Goal: Task Accomplishment & Management: Use online tool/utility

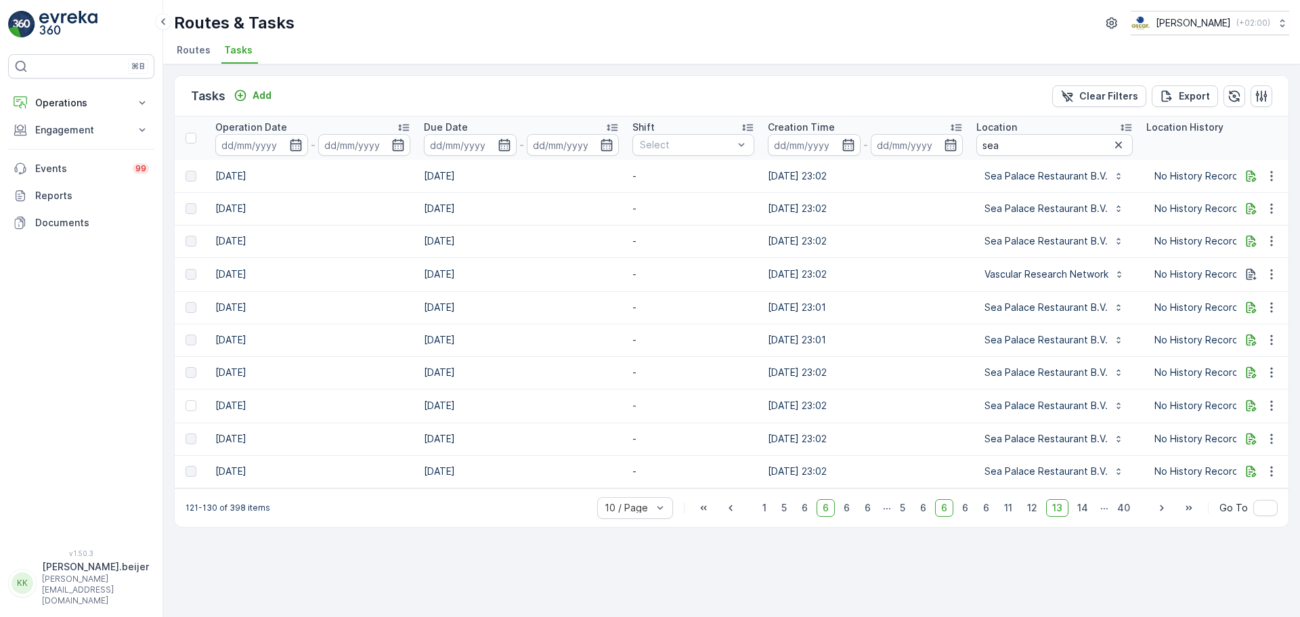
scroll to position [0, 997]
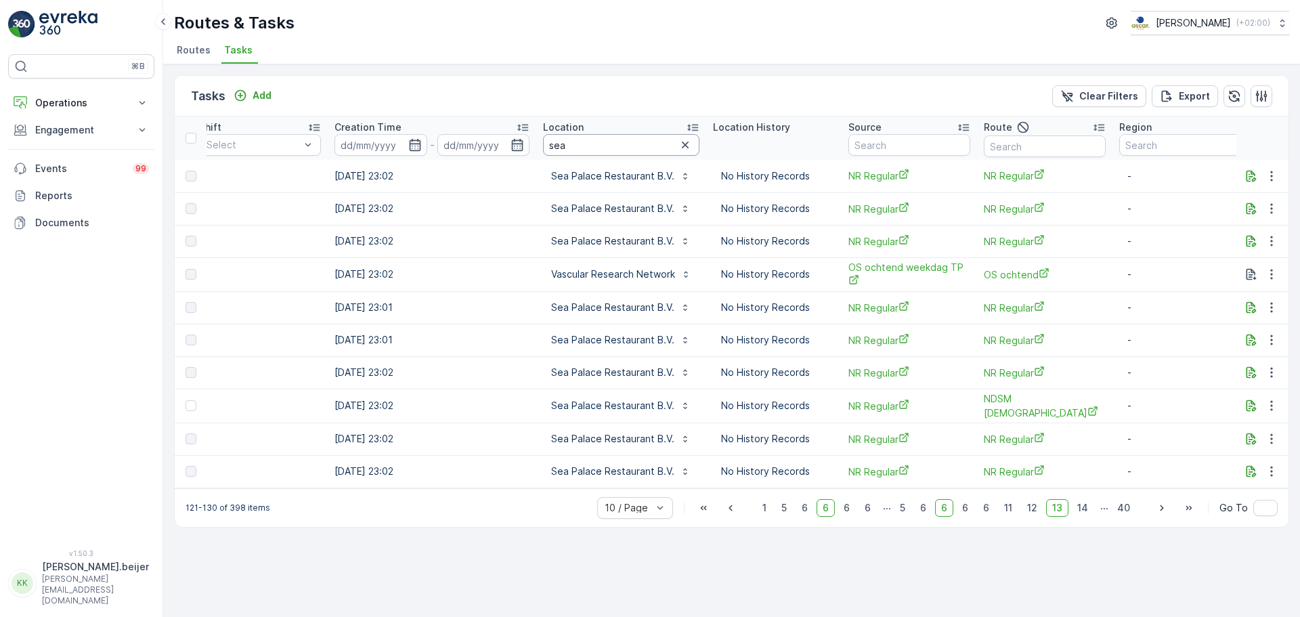
click at [584, 148] on input "sea" at bounding box center [621, 145] width 156 height 22
type input "academie"
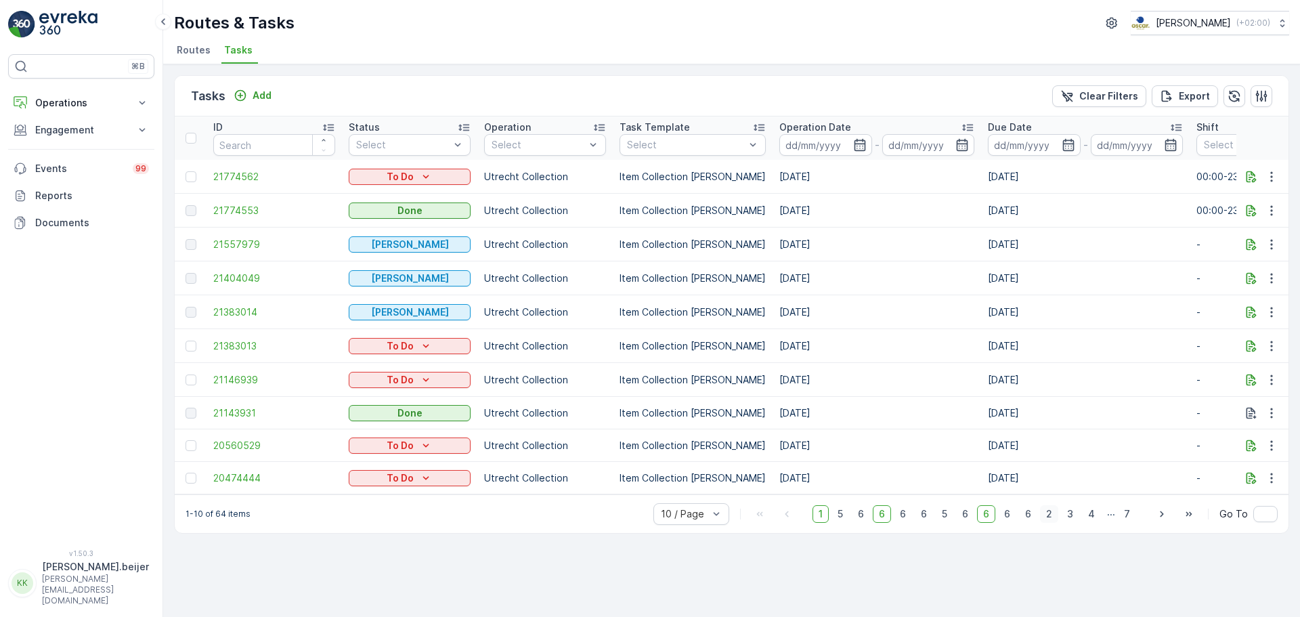
click at [1051, 519] on span "2" at bounding box center [1049, 514] width 18 height 18
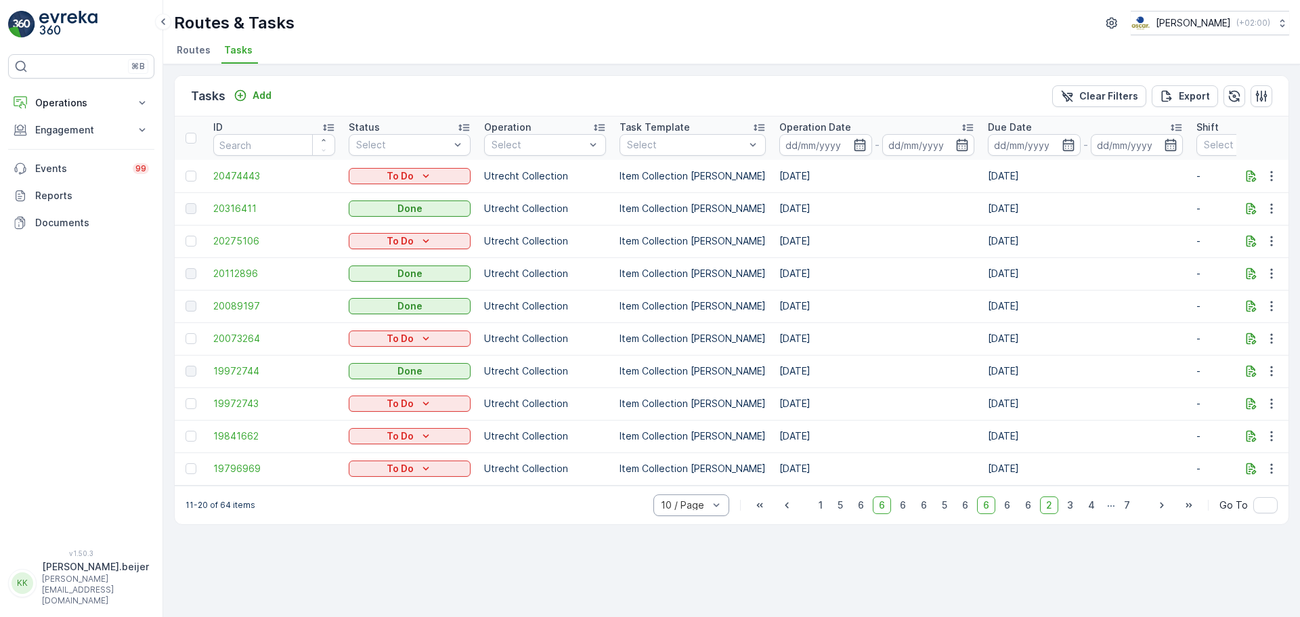
click at [698, 516] on div "10 / Page" at bounding box center [691, 505] width 76 height 22
click at [701, 481] on span "50 / Page" at bounding box center [683, 475] width 45 height 11
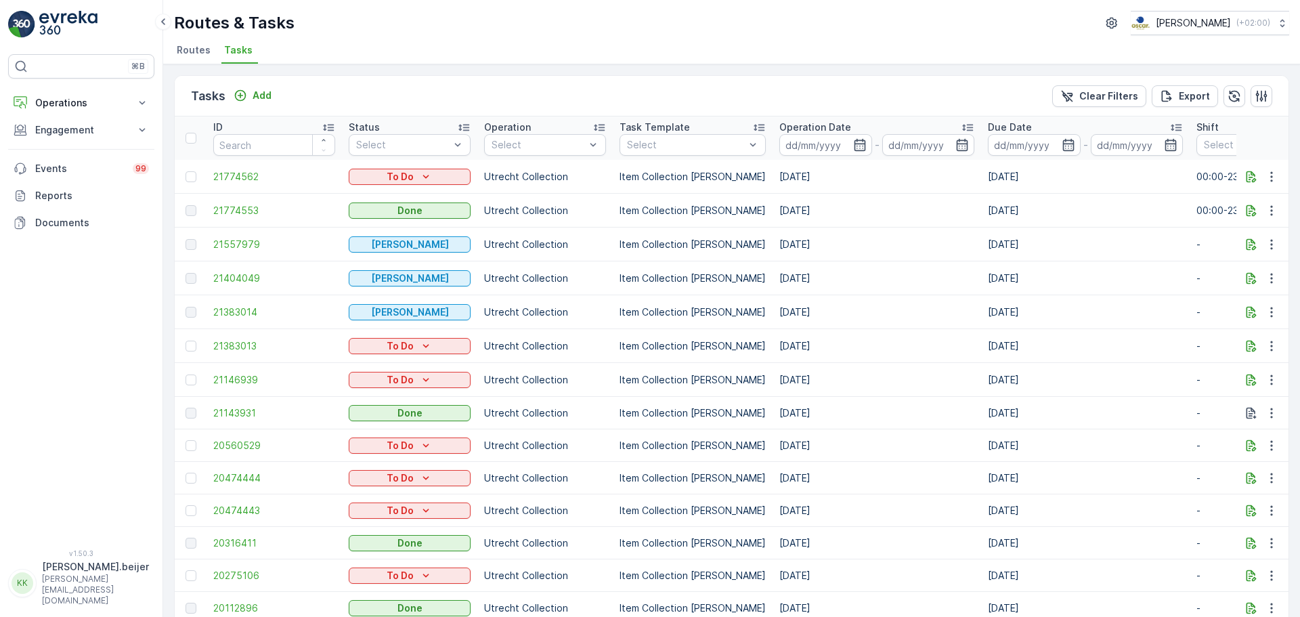
click at [962, 131] on icon at bounding box center [967, 128] width 11 height 7
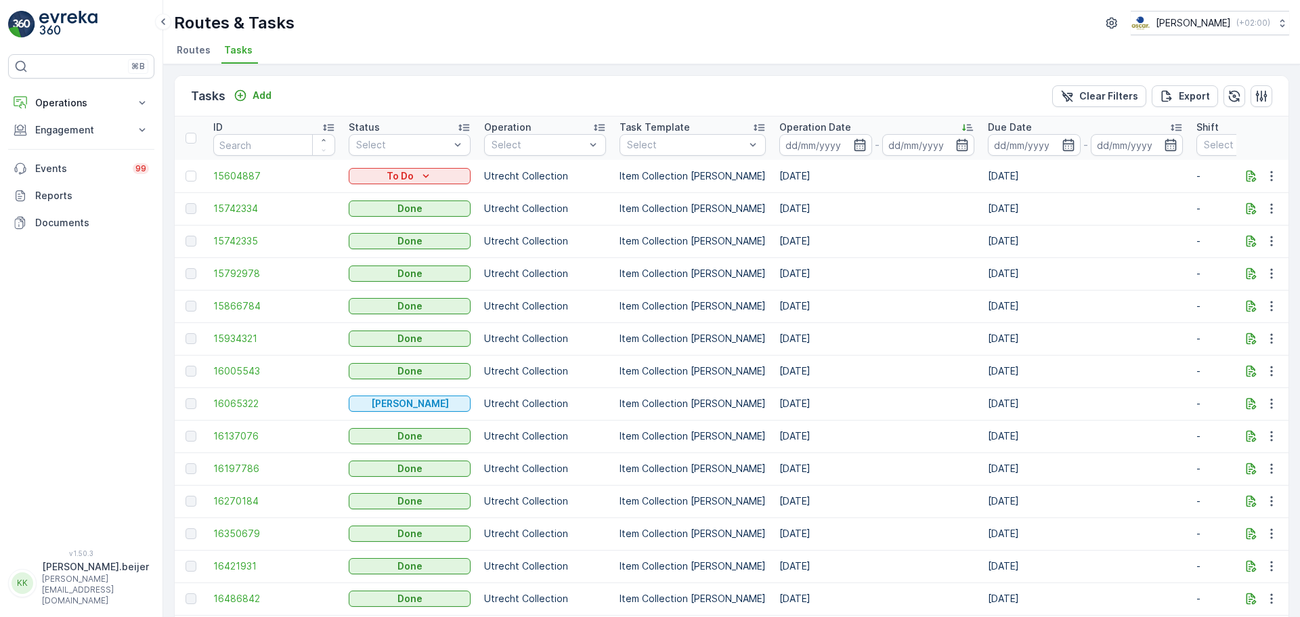
click at [962, 131] on icon at bounding box center [967, 128] width 11 height 7
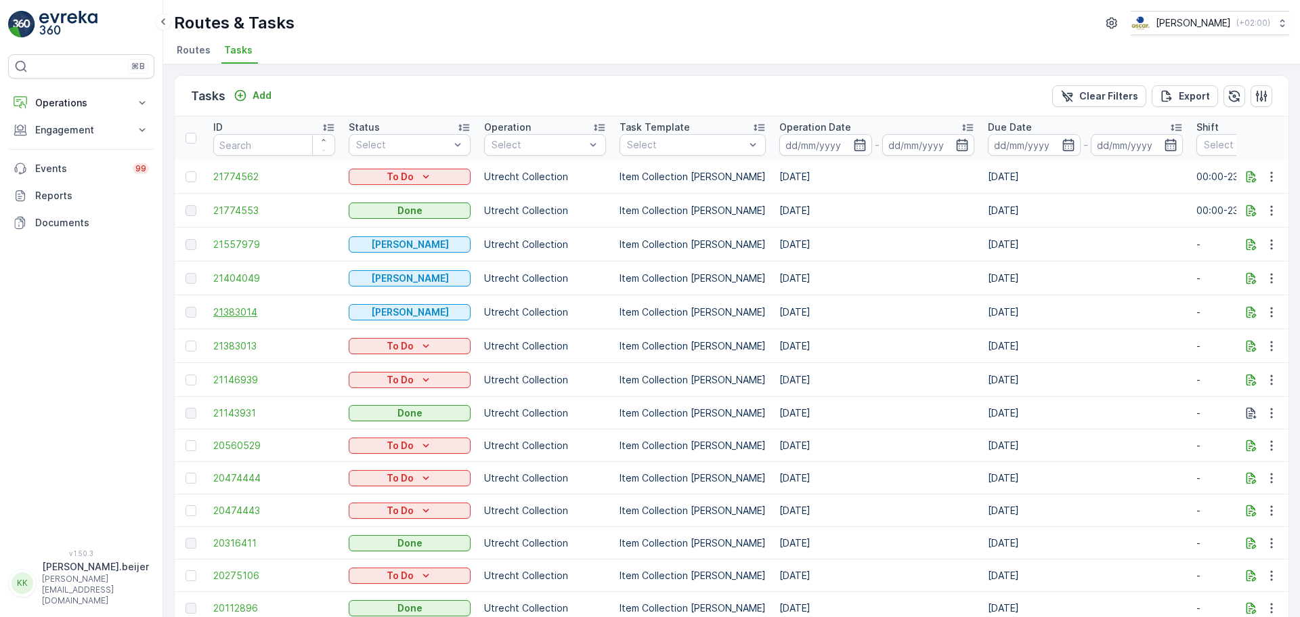
click at [244, 314] on span "21383014" at bounding box center [274, 312] width 122 height 14
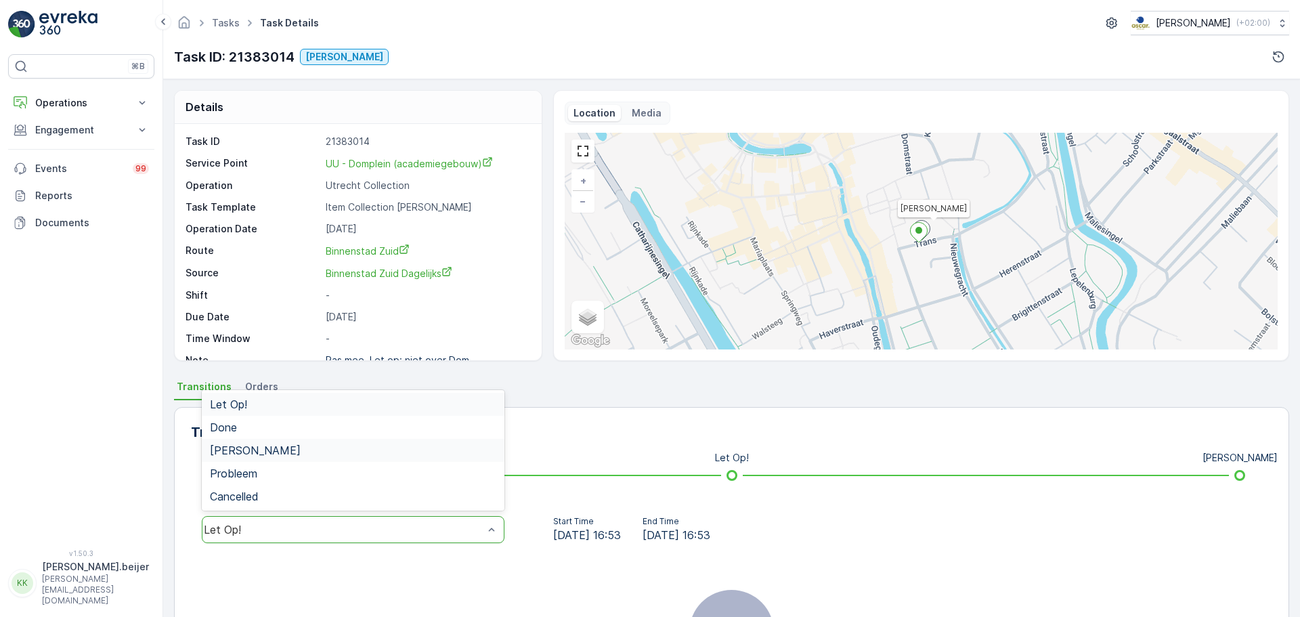
click at [292, 450] on div "[PERSON_NAME]" at bounding box center [353, 450] width 286 height 12
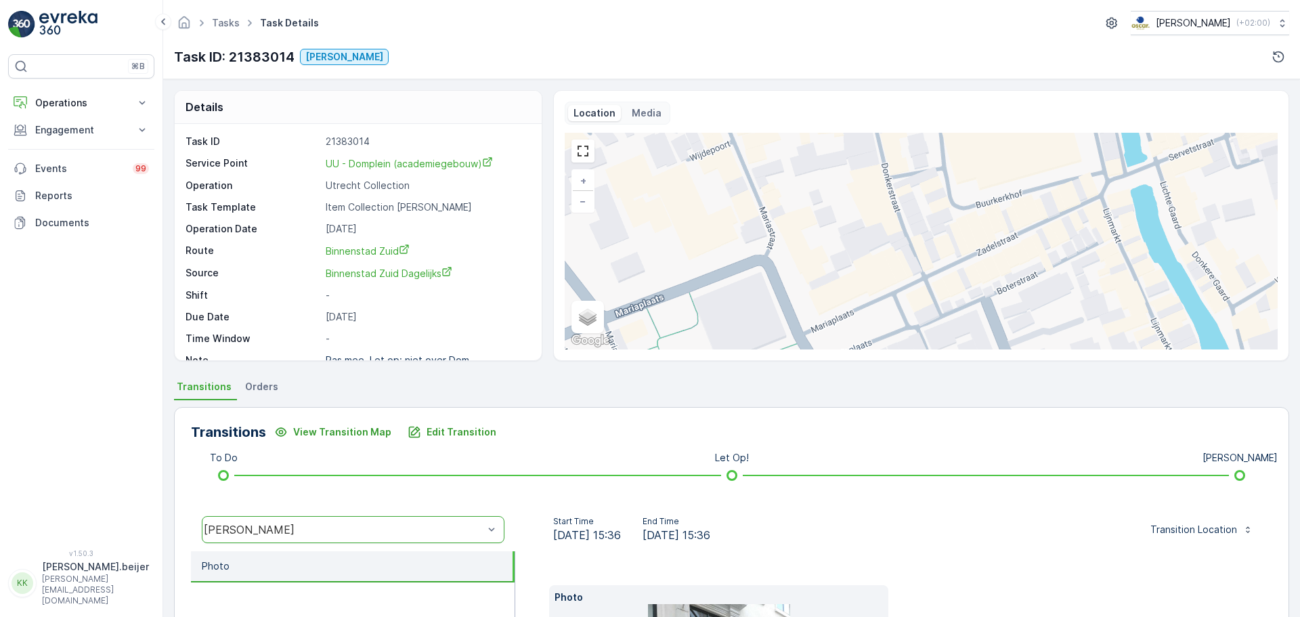
scroll to position [18, 0]
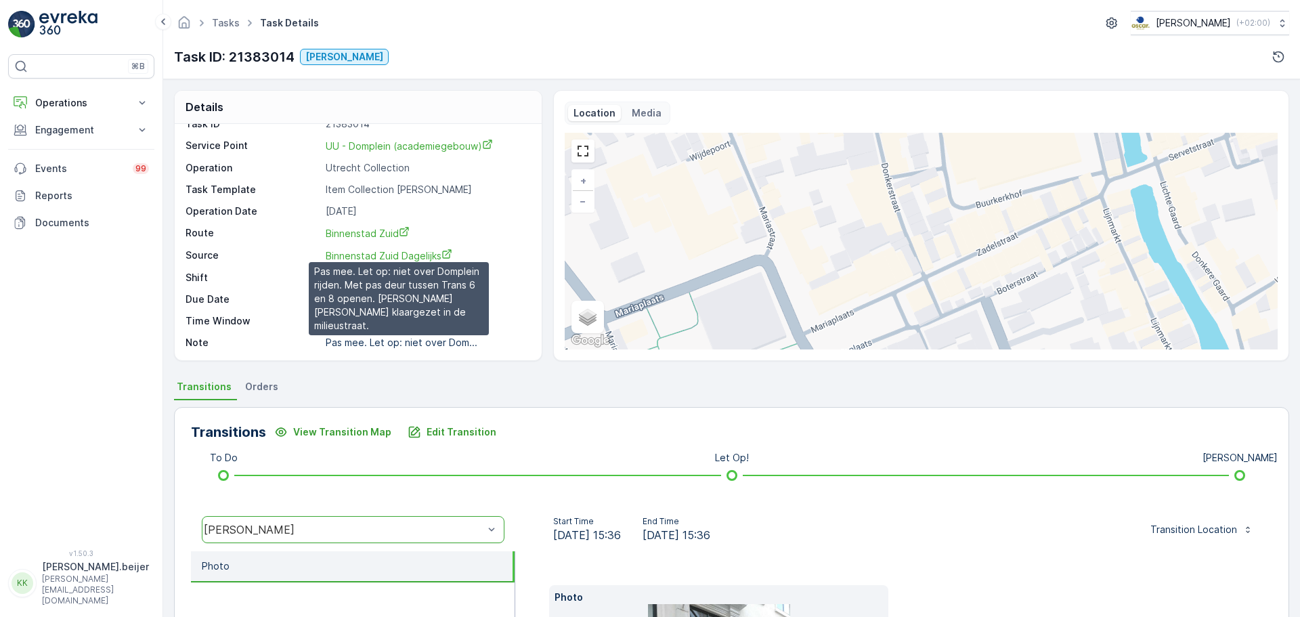
click at [438, 341] on p "Pas mee. Let op: niet over Dom..." at bounding box center [402, 342] width 152 height 12
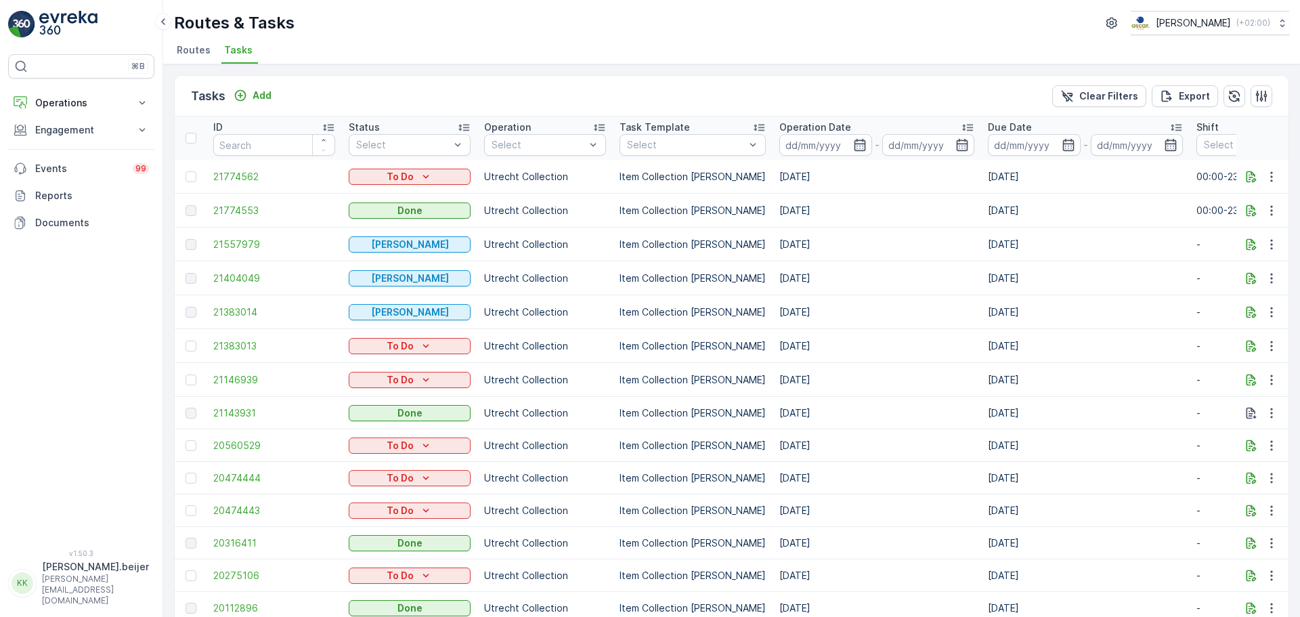
click at [962, 129] on icon at bounding box center [967, 128] width 11 height 7
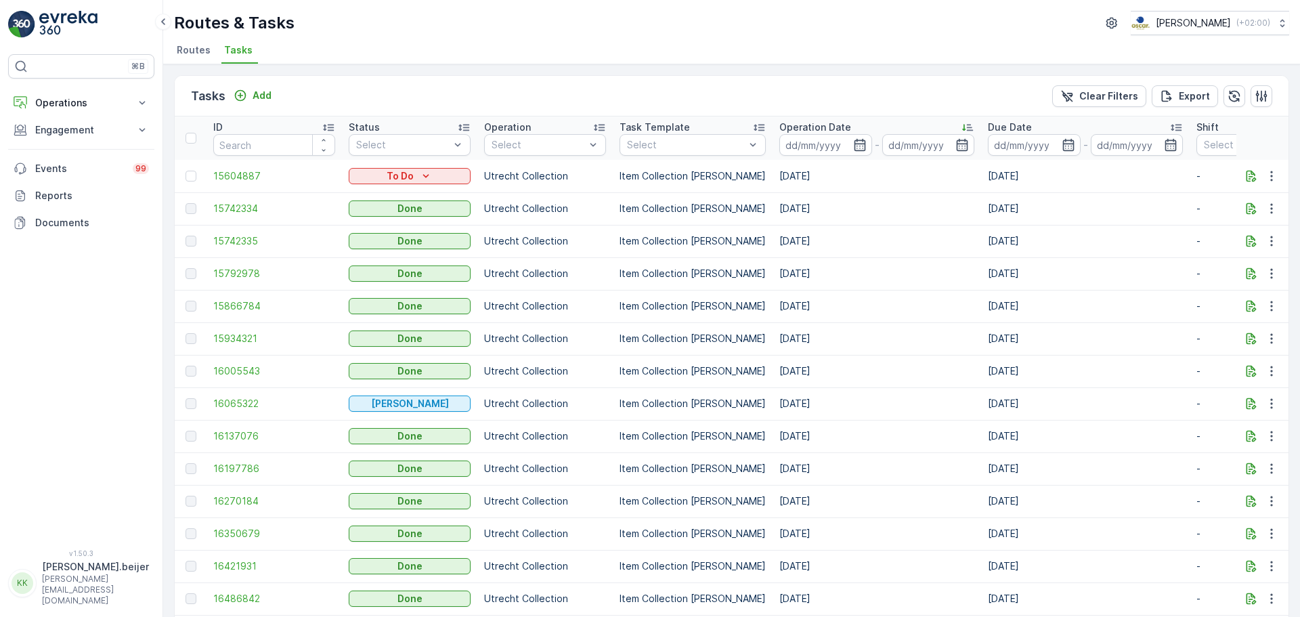
click at [962, 129] on icon at bounding box center [963, 128] width 3 height 7
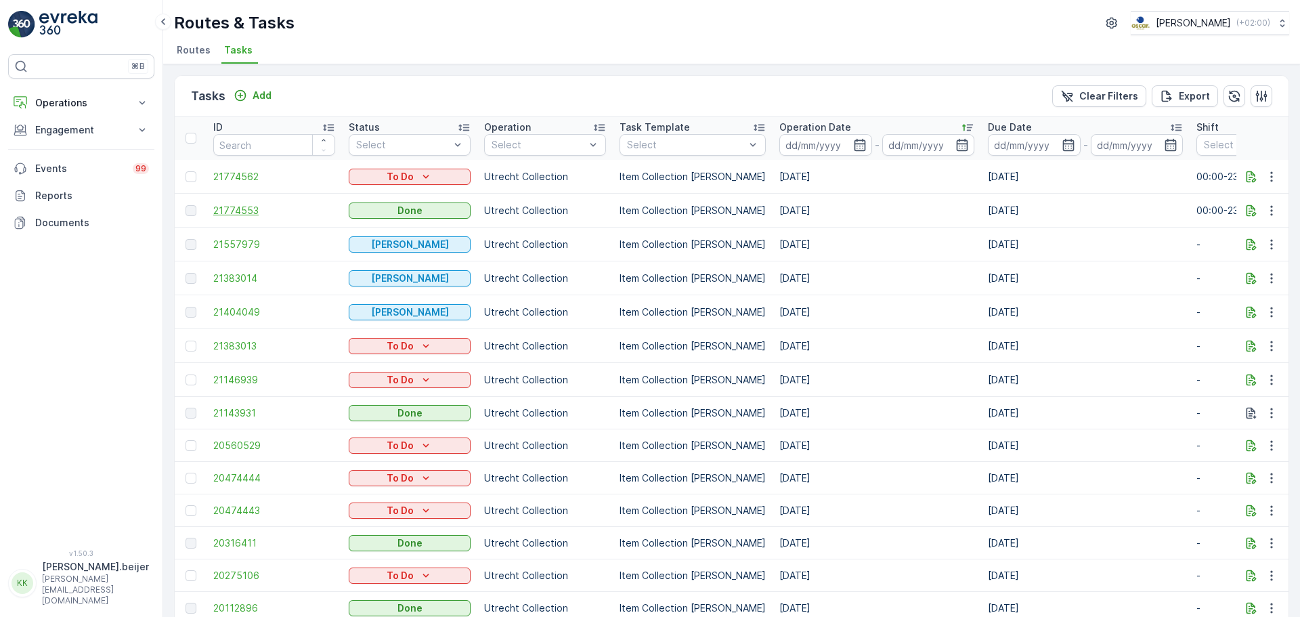
click at [221, 209] on span "21774553" at bounding box center [274, 211] width 122 height 14
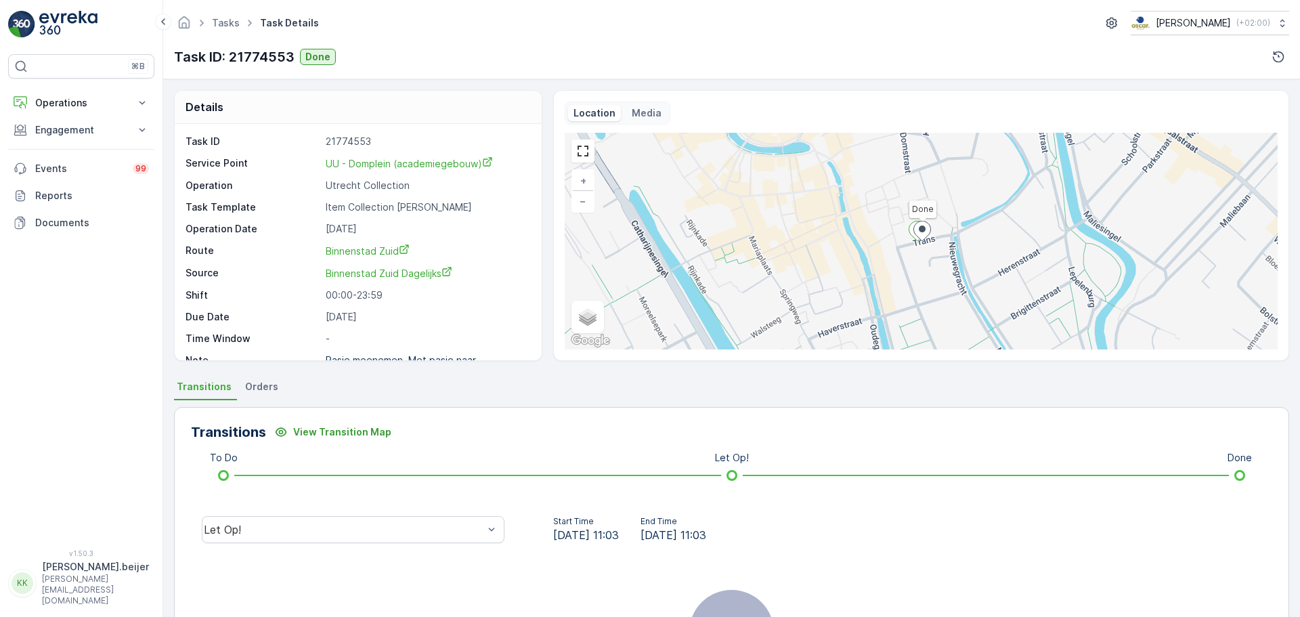
scroll to position [95, 0]
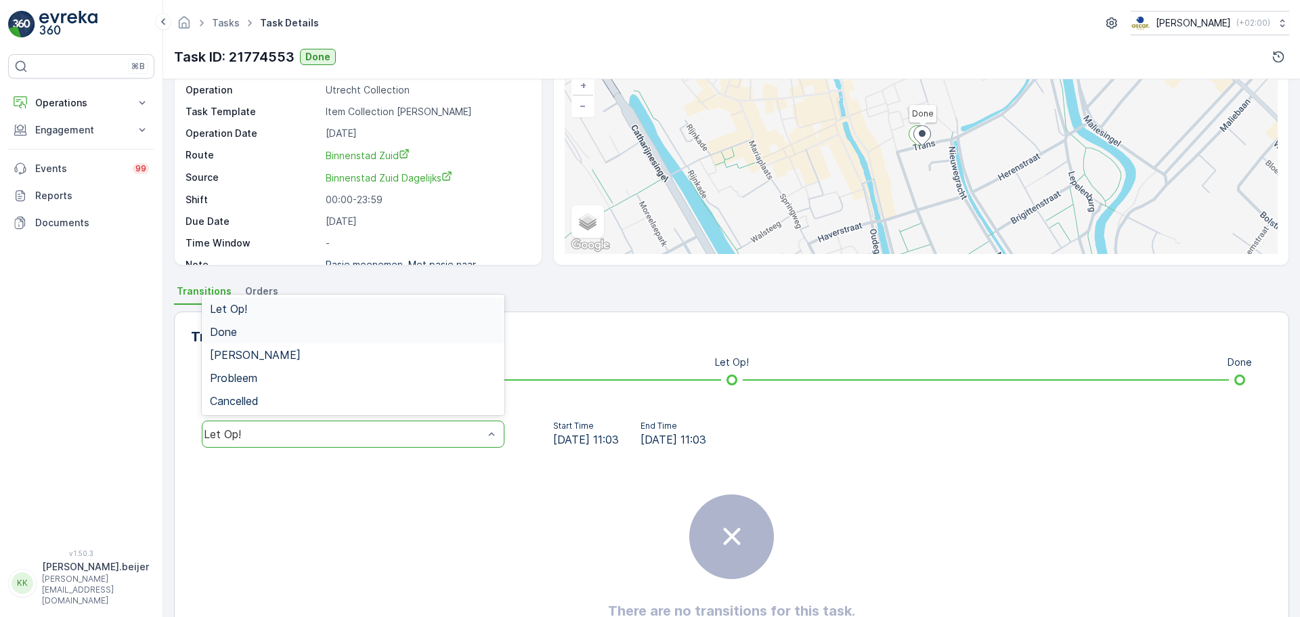
click at [222, 336] on span "Done" at bounding box center [223, 332] width 27 height 12
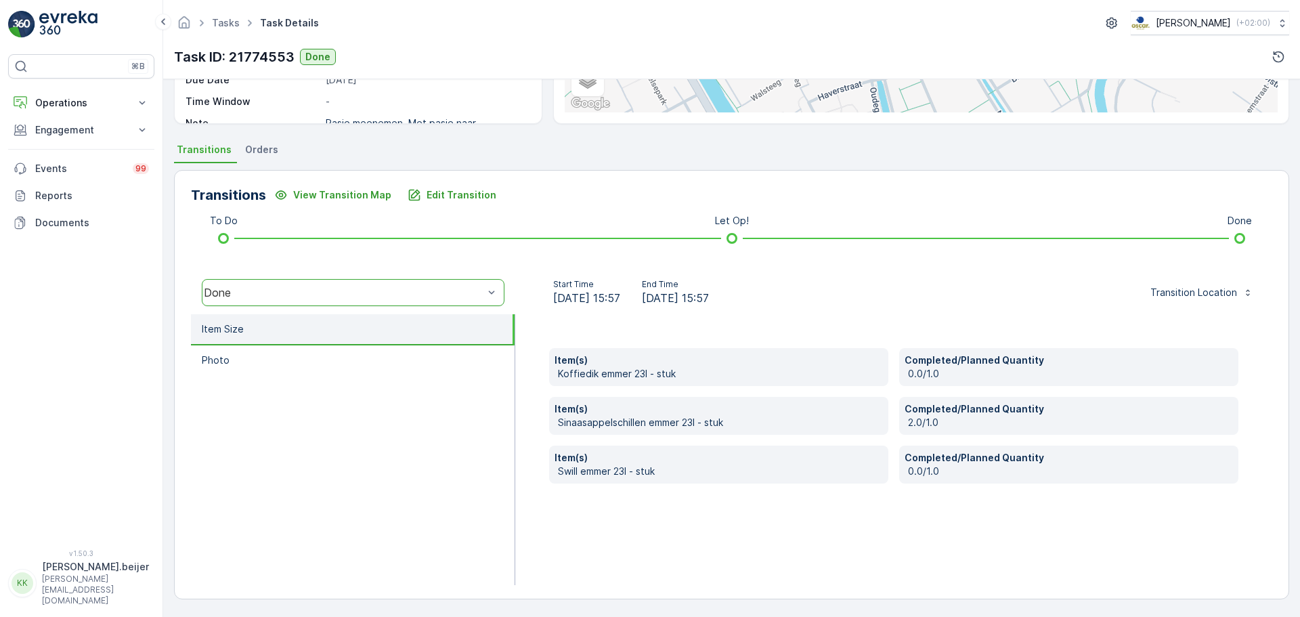
scroll to position [0, 0]
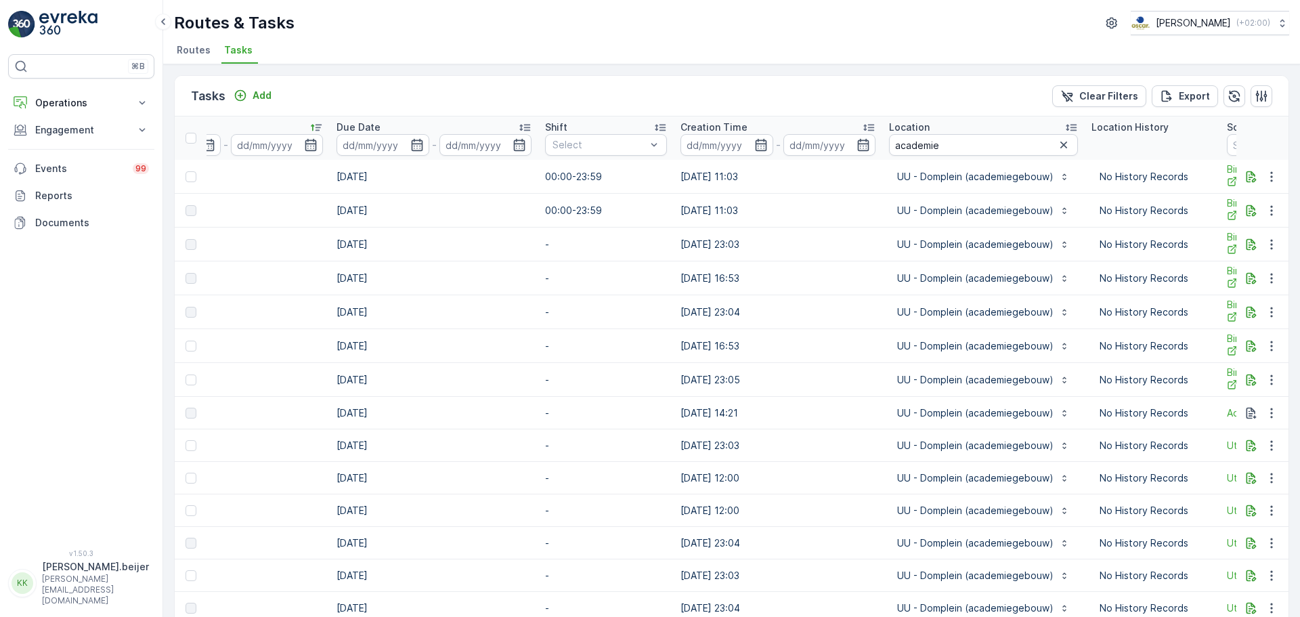
scroll to position [0, 703]
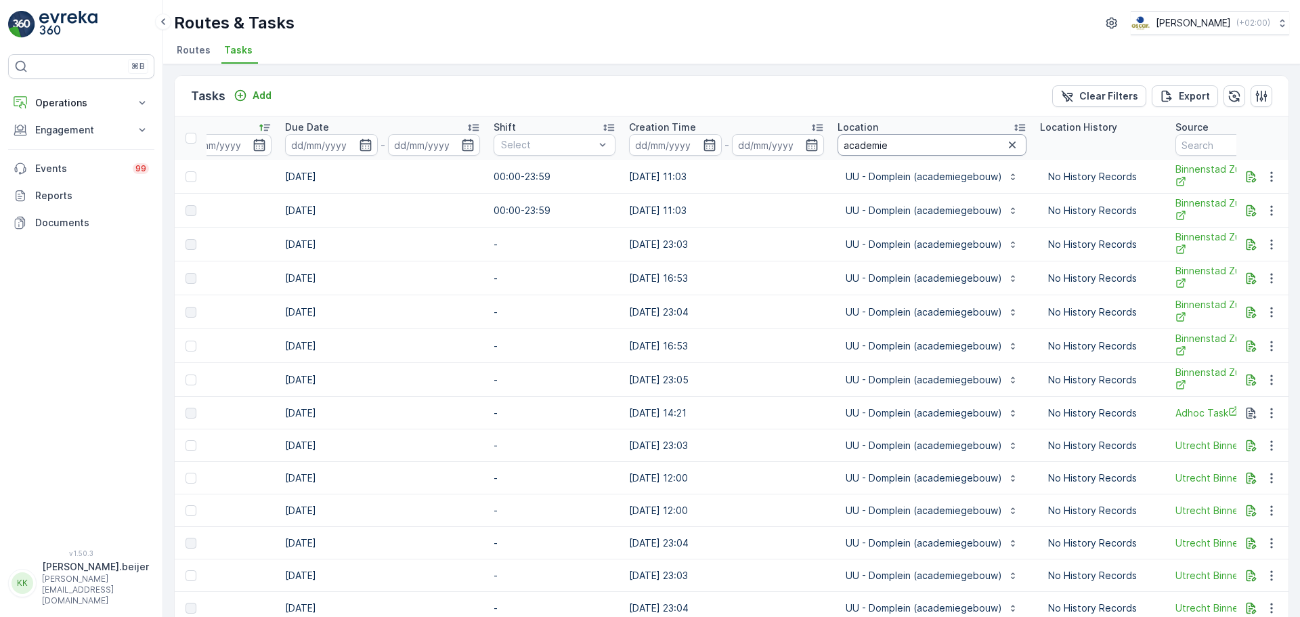
click at [852, 146] on input "academie" at bounding box center [931, 145] width 189 height 22
type input "pil"
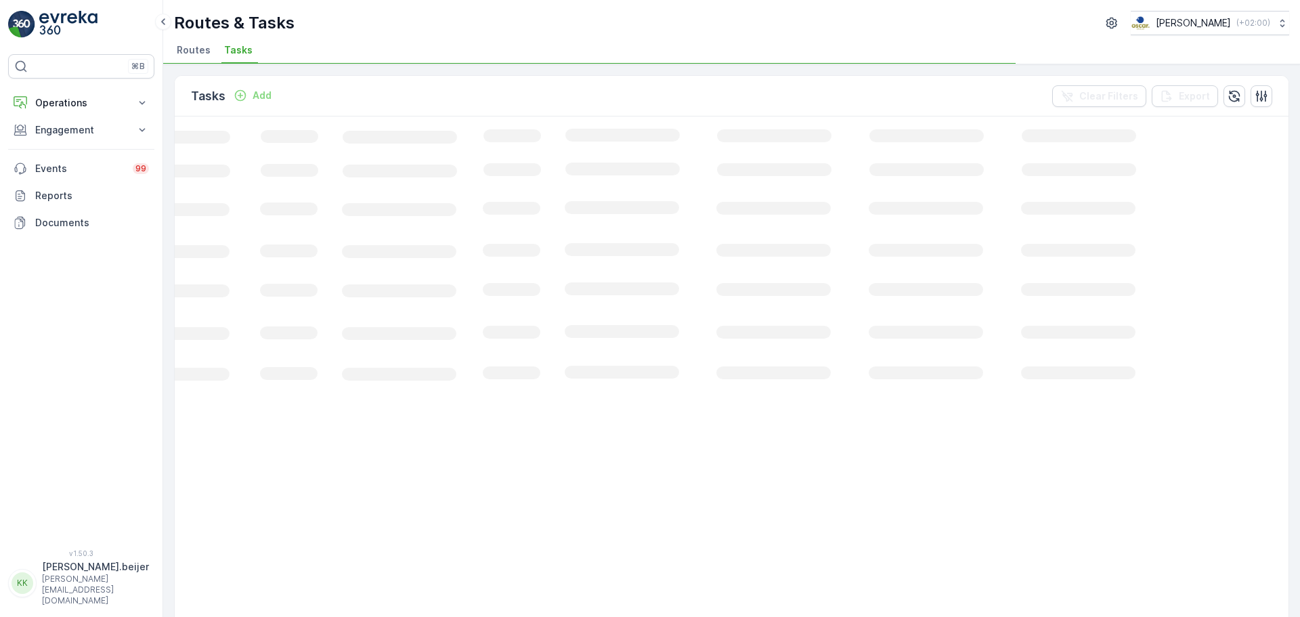
scroll to position [0, 190]
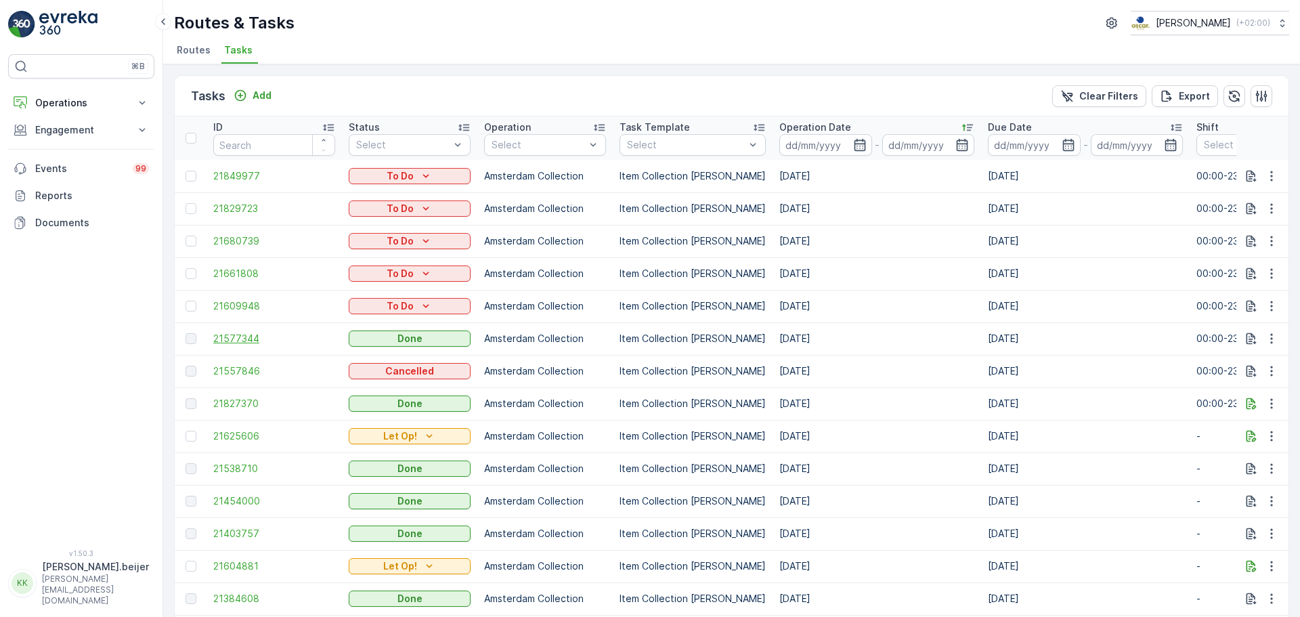
click at [232, 336] on span "21577344" at bounding box center [274, 339] width 122 height 14
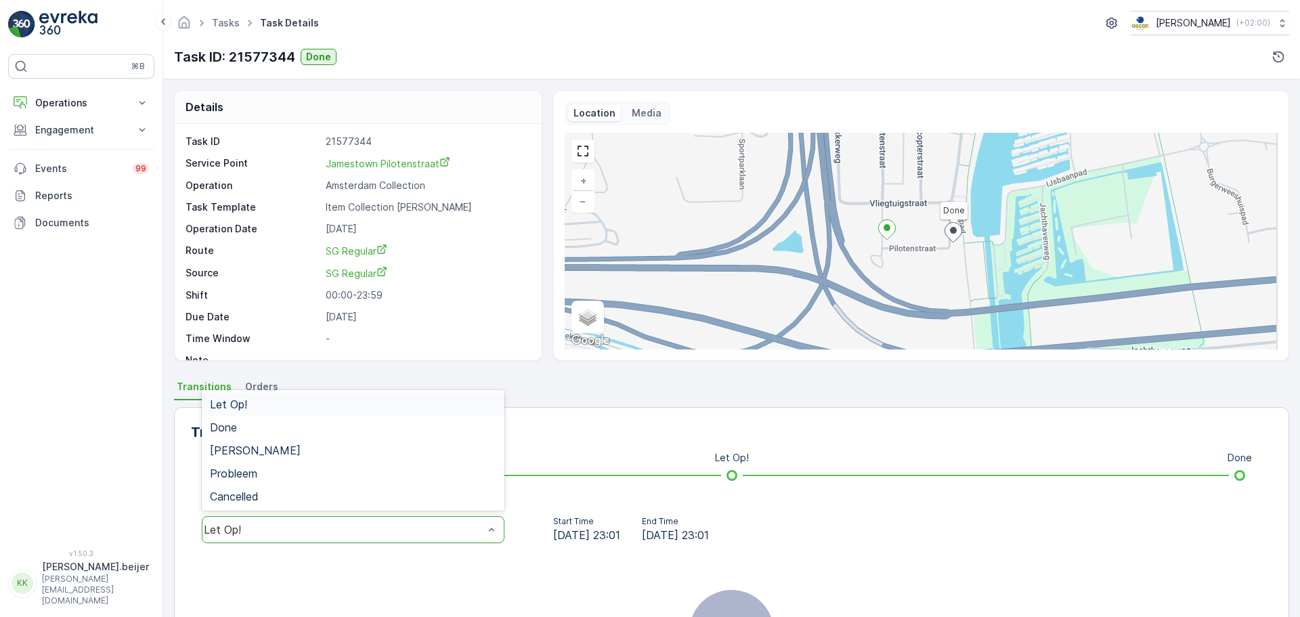
click at [423, 537] on div "Let Op!" at bounding box center [353, 529] width 303 height 27
click at [232, 435] on div "Done" at bounding box center [353, 427] width 303 height 23
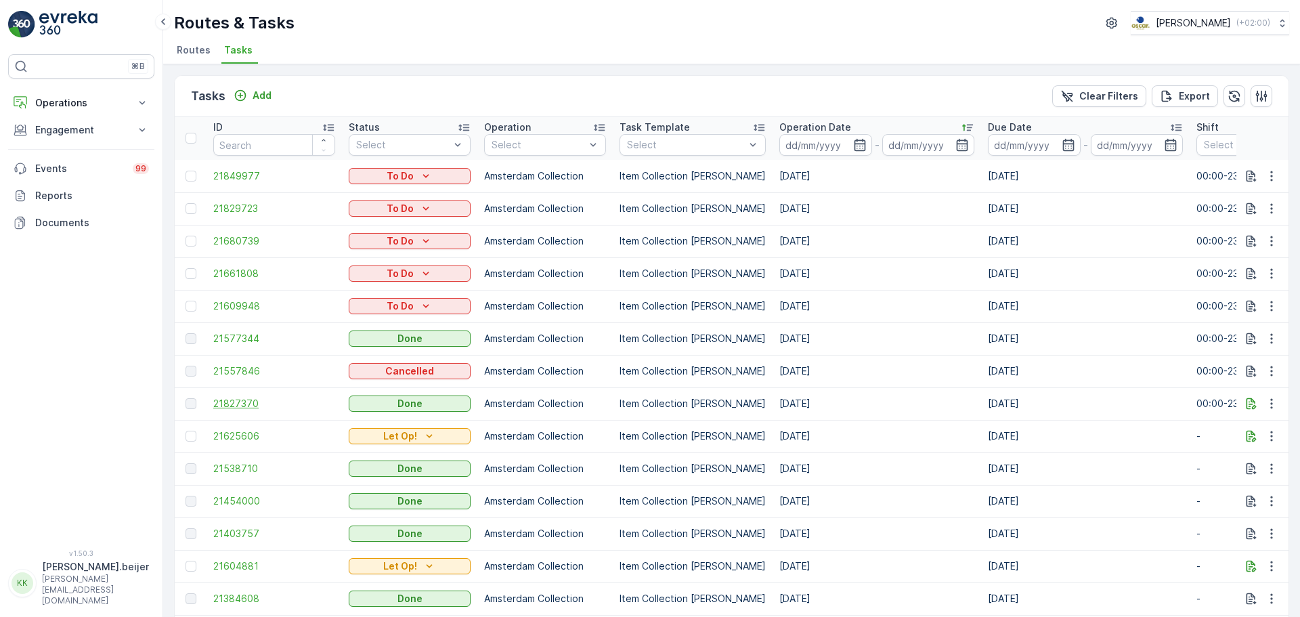
click at [224, 403] on span "21827370" at bounding box center [274, 404] width 122 height 14
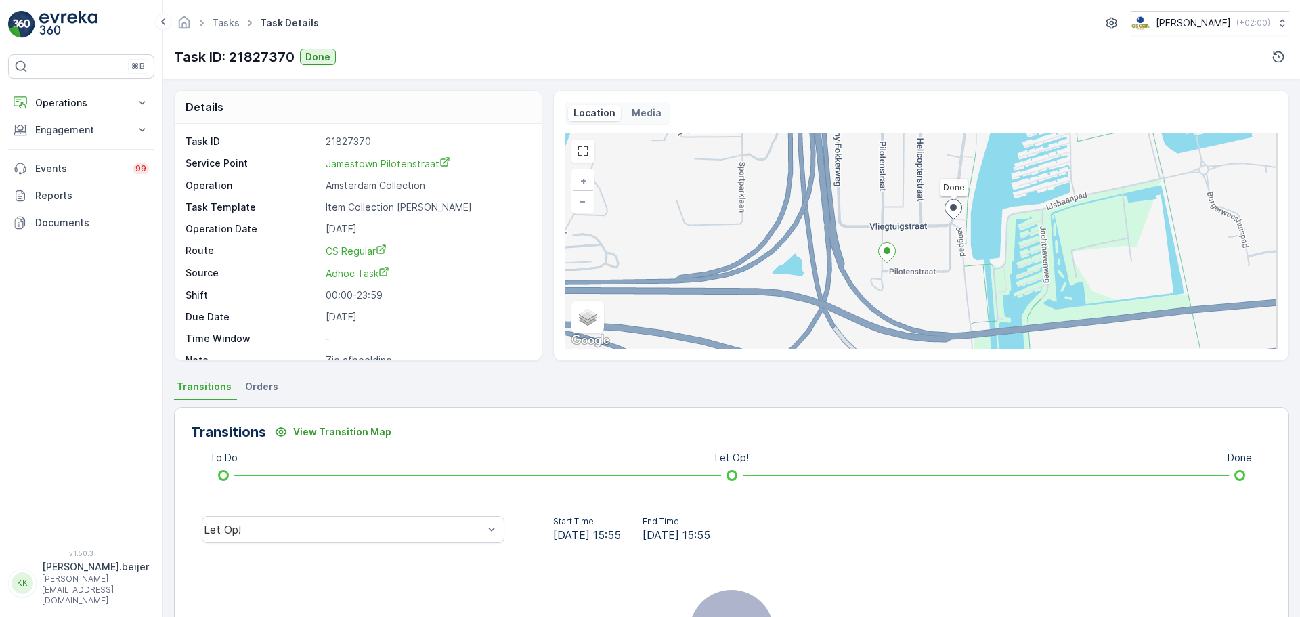
scroll to position [169, 0]
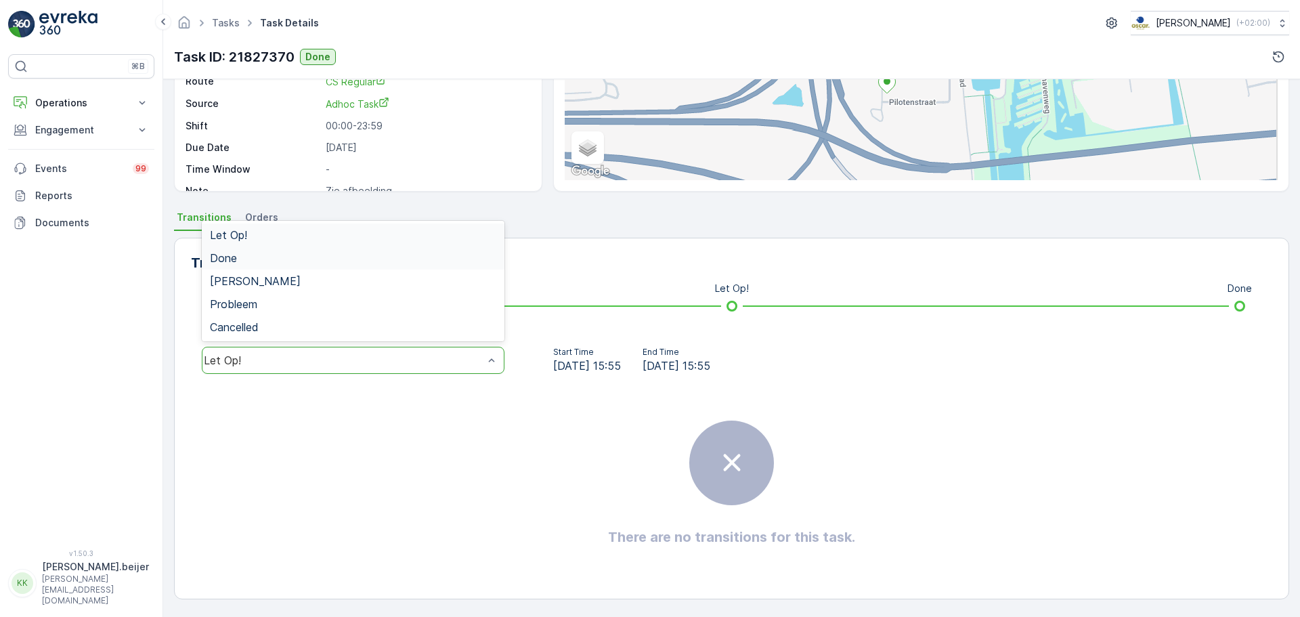
click at [238, 257] on div "Done" at bounding box center [353, 258] width 286 height 12
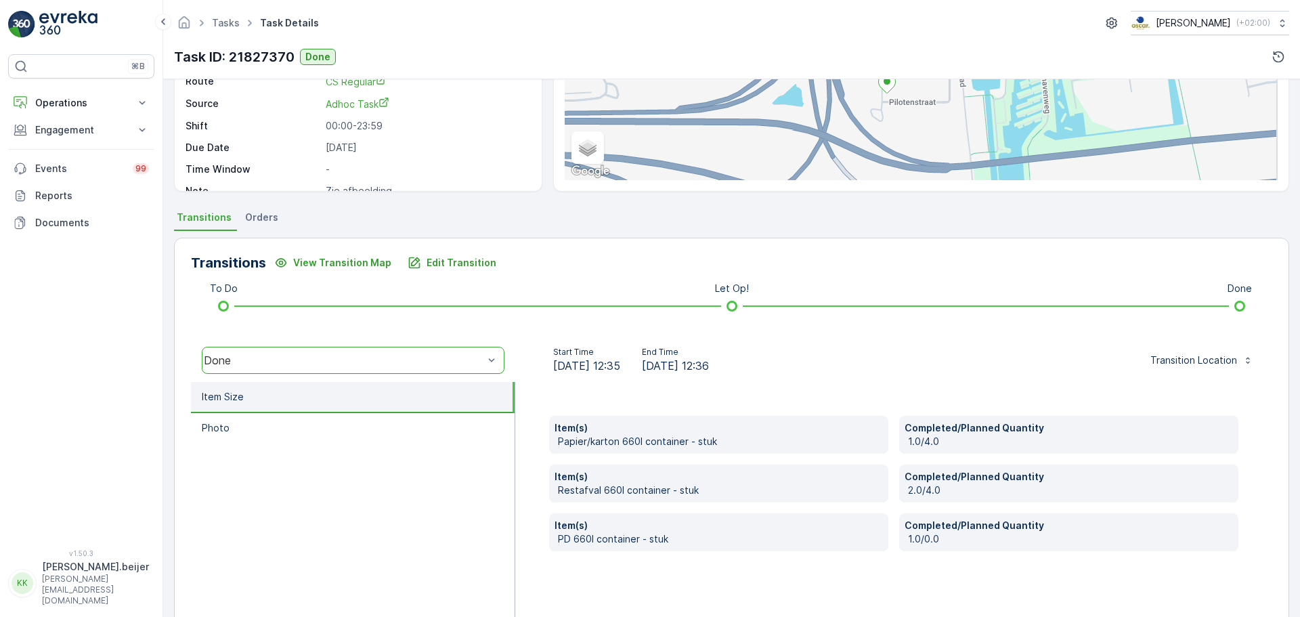
scroll to position [0, 0]
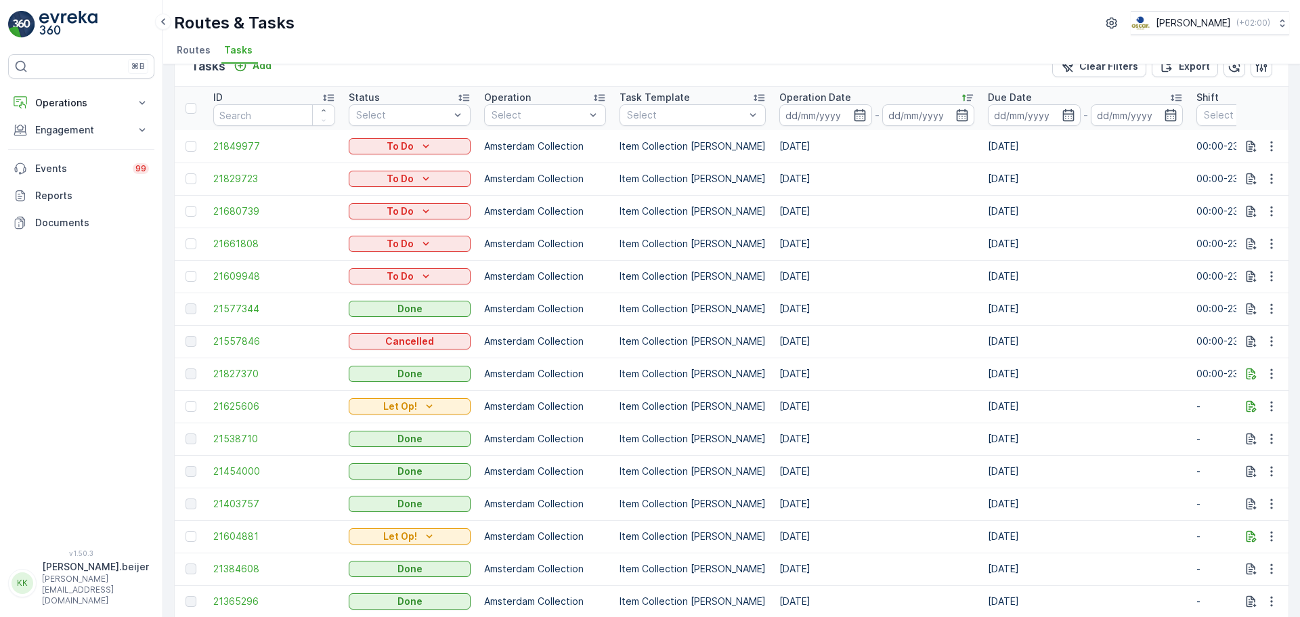
scroll to position [28, 0]
click at [225, 380] on span "21827370" at bounding box center [274, 376] width 122 height 14
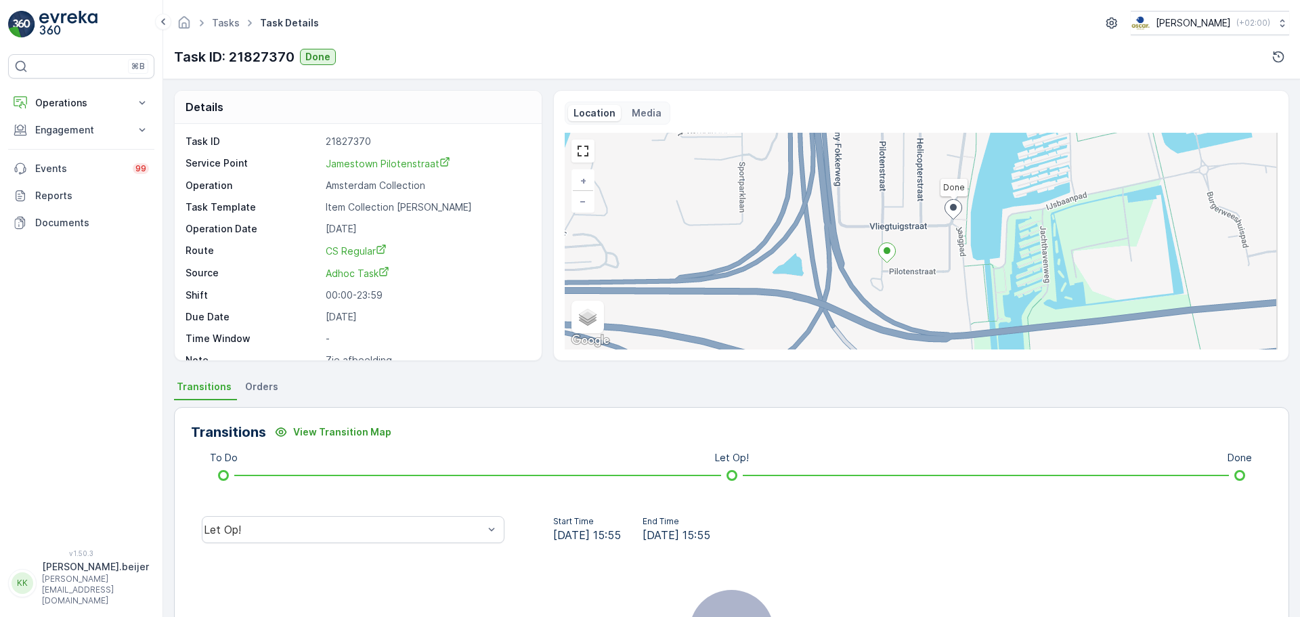
scroll to position [169, 0]
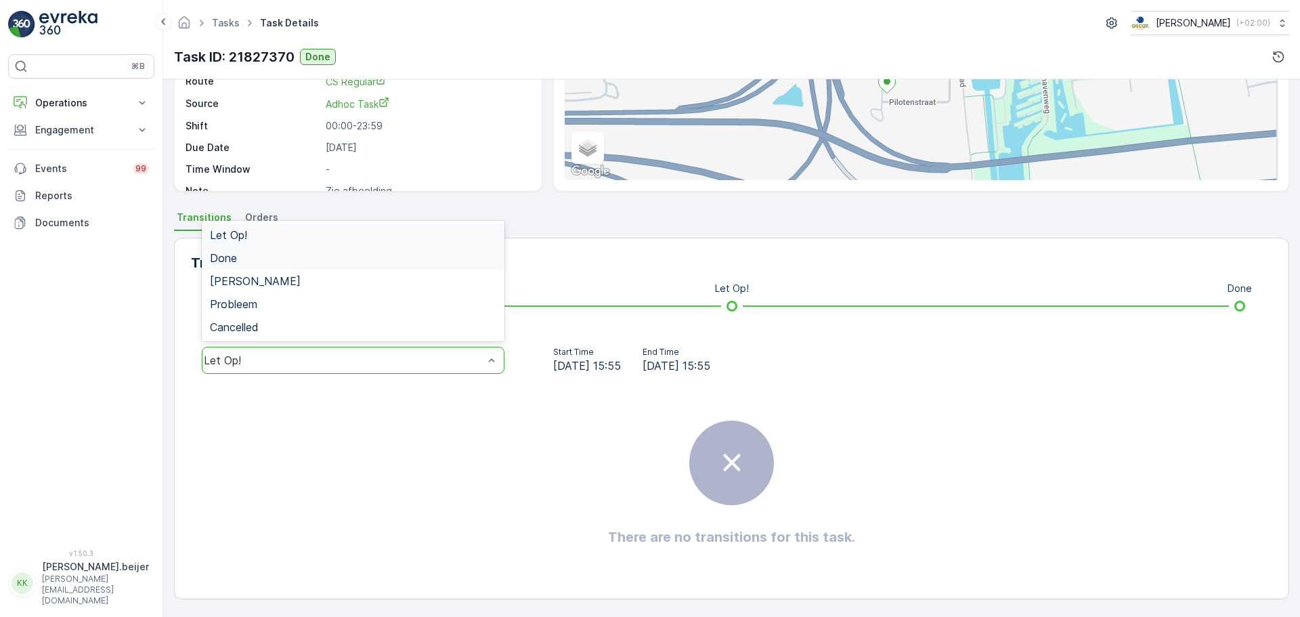
click at [246, 265] on div "Done" at bounding box center [353, 257] width 303 height 23
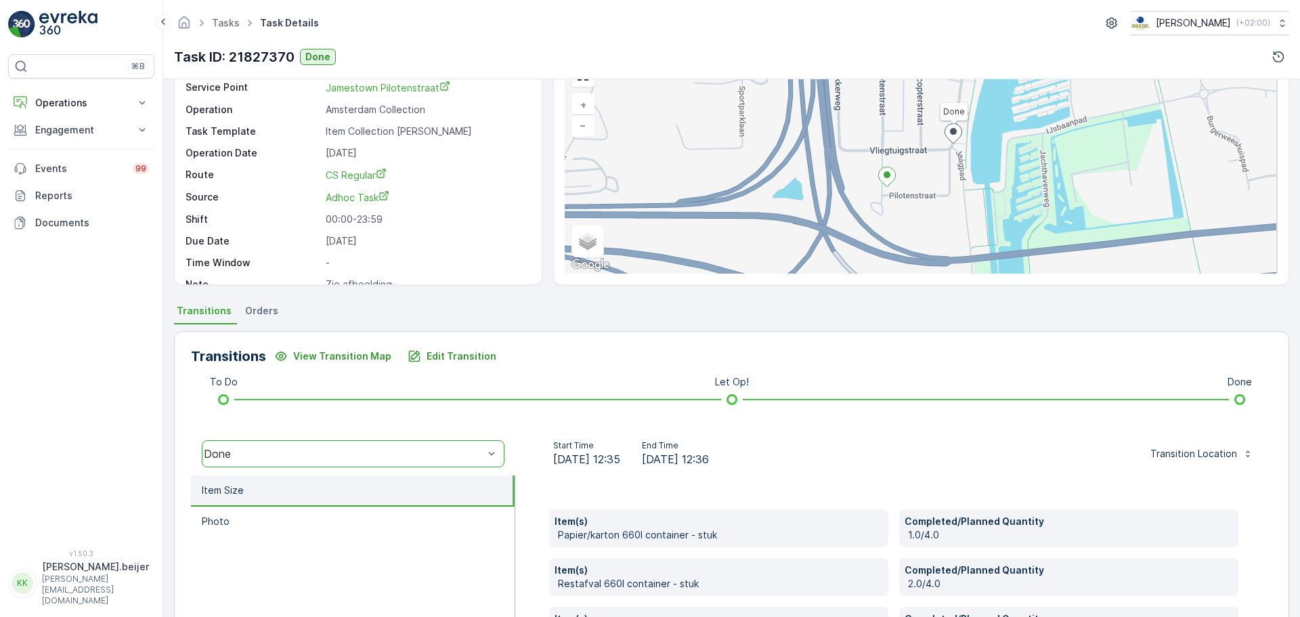
scroll to position [77, 0]
